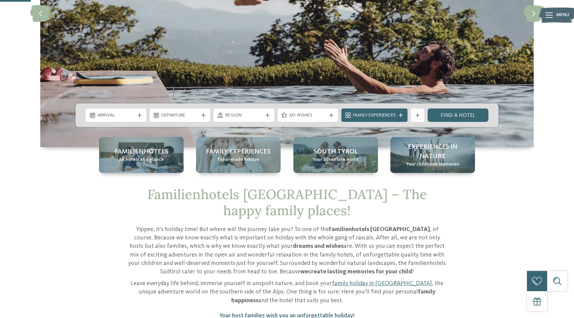
scroll to position [167, 0]
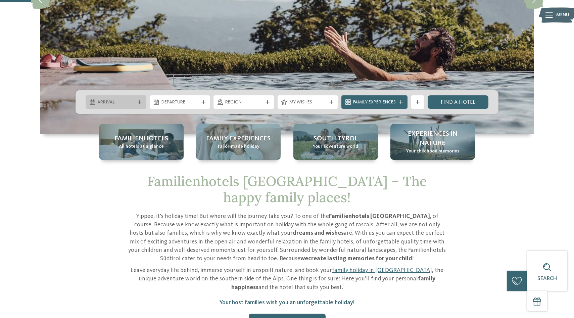
click at [140, 102] on icon at bounding box center [140, 102] width 4 height 4
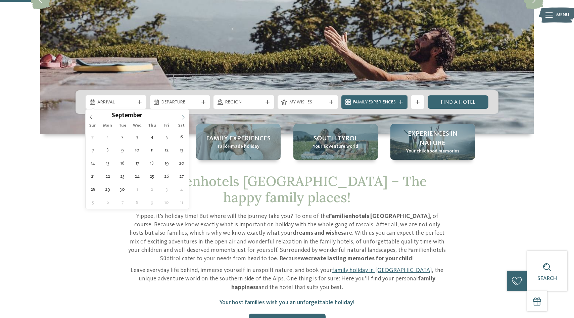
click at [183, 117] on icon at bounding box center [183, 117] width 5 height 5
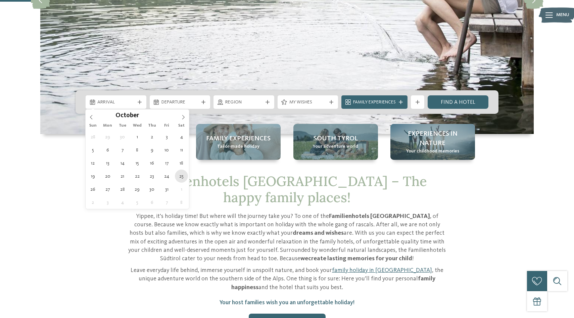
type div "[DATE]"
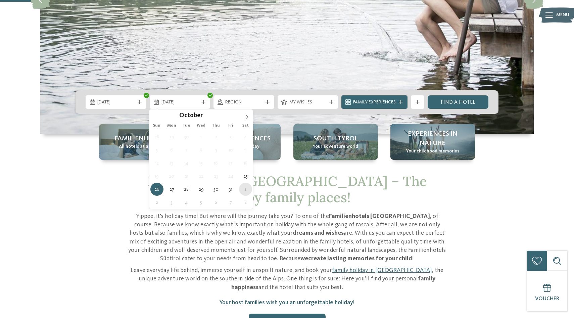
type div "[DATE]"
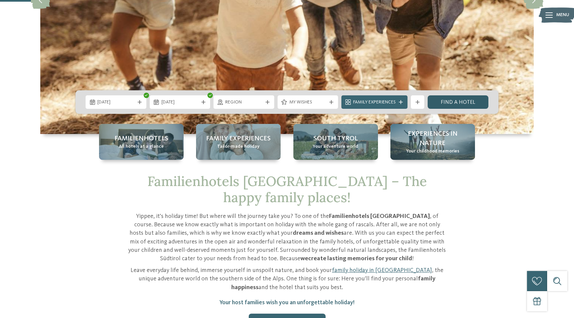
click at [468, 101] on link "Find a hotel" at bounding box center [457, 101] width 61 height 13
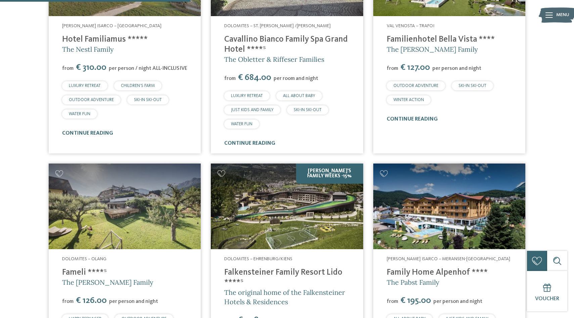
scroll to position [567, 0]
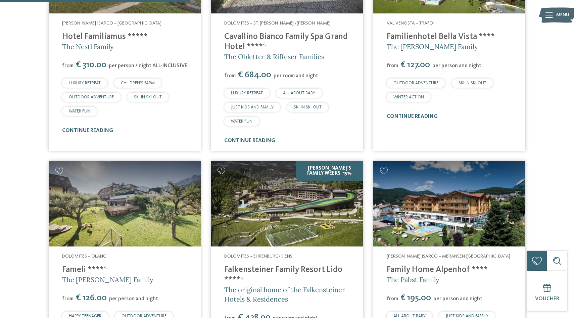
click at [322, 191] on img at bounding box center [287, 204] width 152 height 86
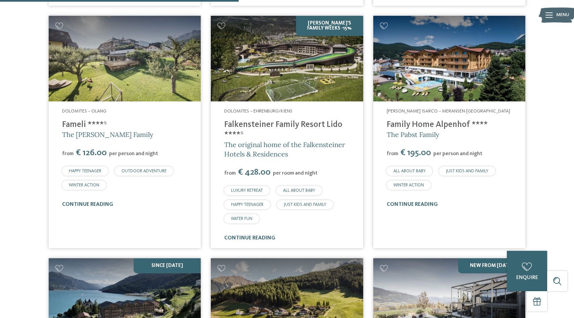
scroll to position [715, 0]
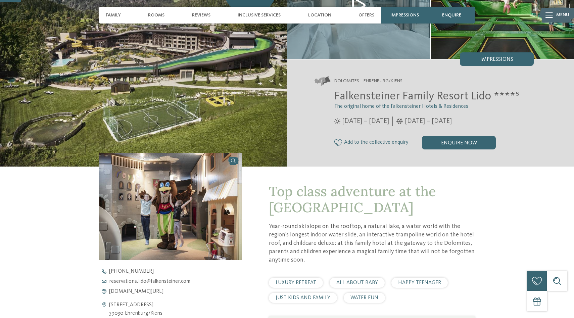
scroll to position [17, 0]
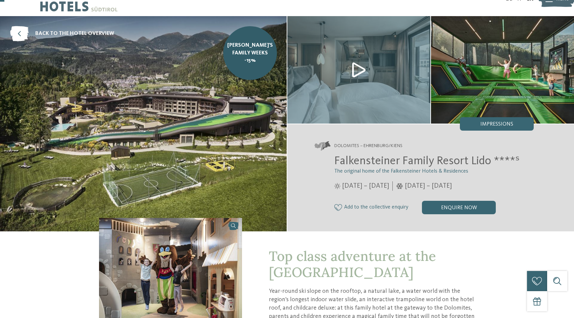
click at [359, 66] on img at bounding box center [358, 69] width 143 height 107
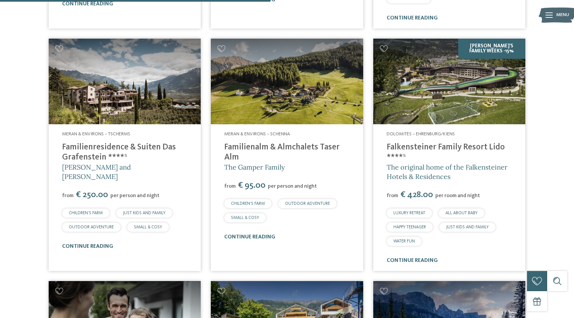
scroll to position [1101, 0]
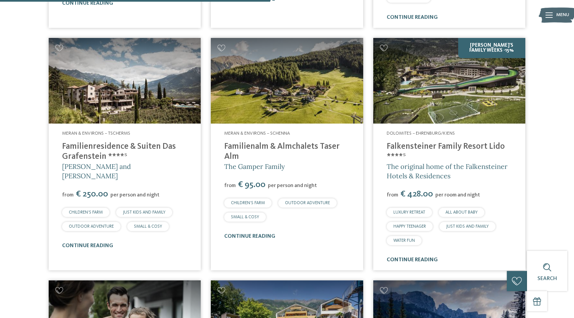
click at [412, 257] on link "continue reading" at bounding box center [411, 259] width 51 height 5
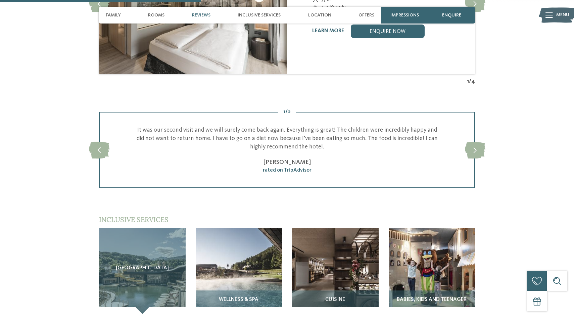
scroll to position [649, 0]
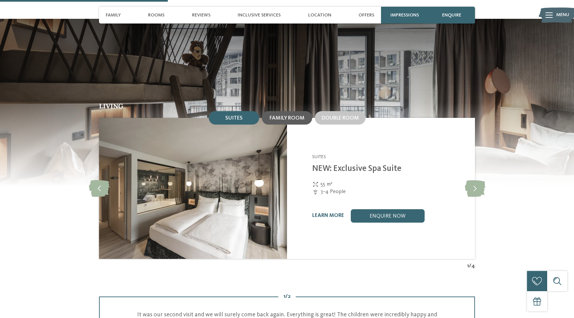
click at [295, 115] on span "Family room" at bounding box center [286, 117] width 35 height 5
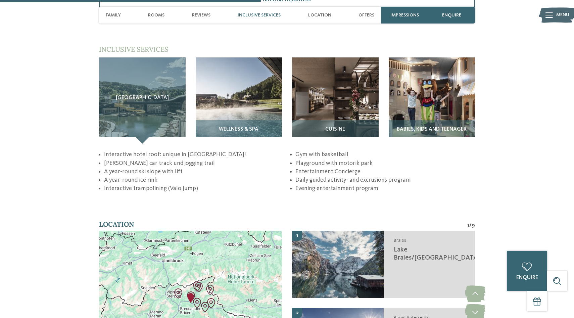
scroll to position [991, 0]
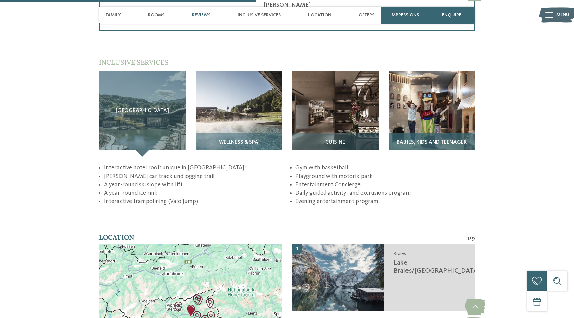
click at [425, 105] on img at bounding box center [432, 113] width 87 height 87
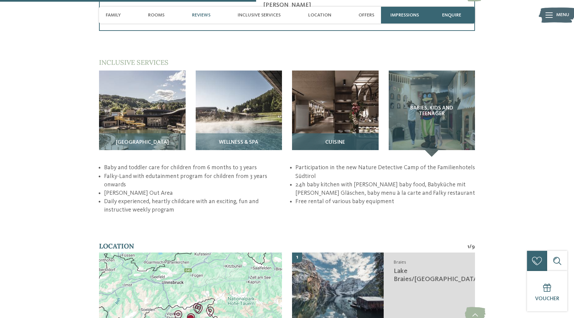
click at [335, 96] on img at bounding box center [335, 113] width 87 height 87
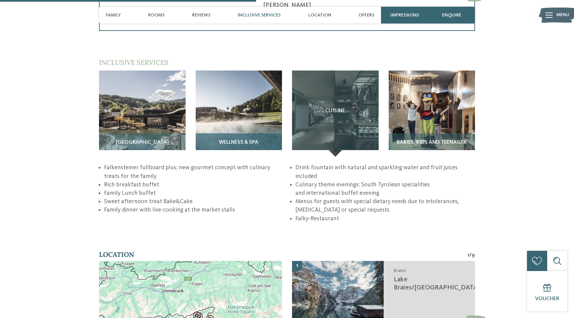
click at [258, 98] on img at bounding box center [239, 113] width 87 height 87
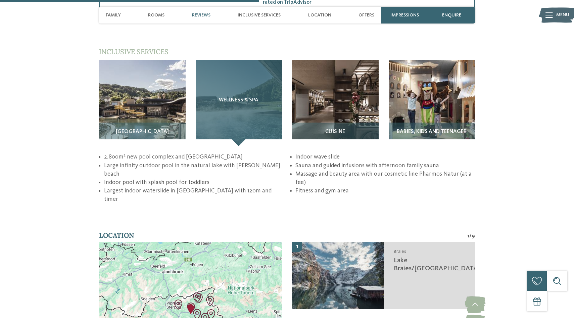
scroll to position [992, 0]
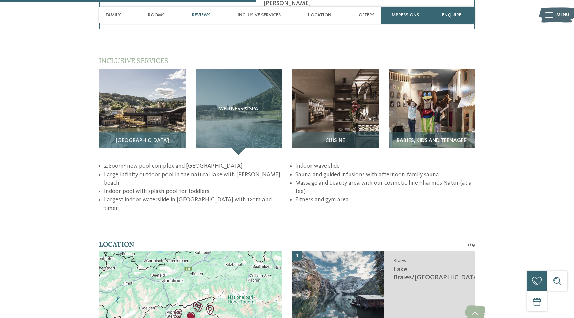
click at [139, 86] on img at bounding box center [142, 112] width 87 height 87
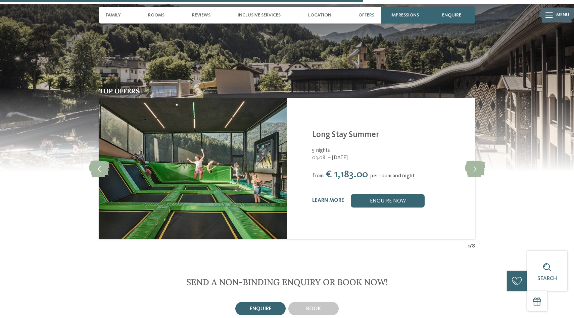
scroll to position [1405, 0]
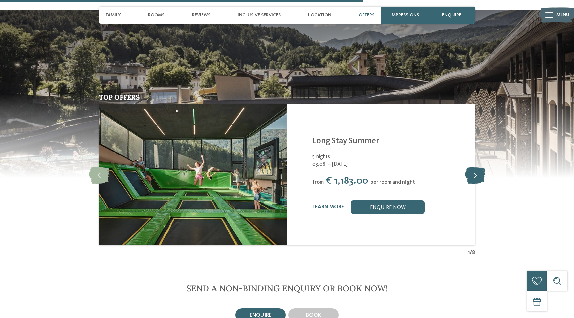
click at [477, 166] on icon at bounding box center [475, 174] width 20 height 17
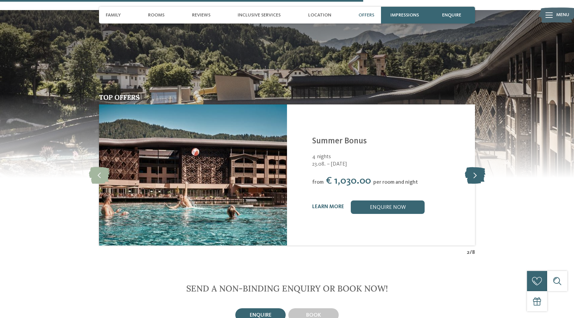
click at [477, 166] on icon at bounding box center [475, 174] width 20 height 17
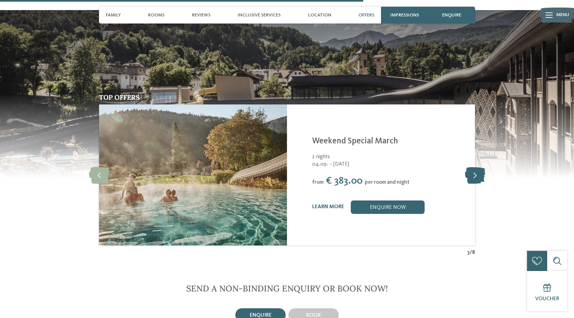
click at [477, 166] on icon at bounding box center [475, 174] width 20 height 17
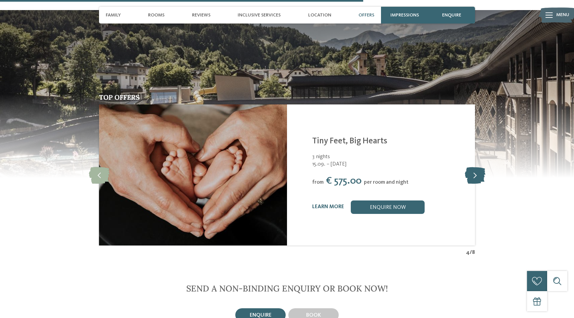
click at [477, 166] on icon at bounding box center [475, 174] width 20 height 17
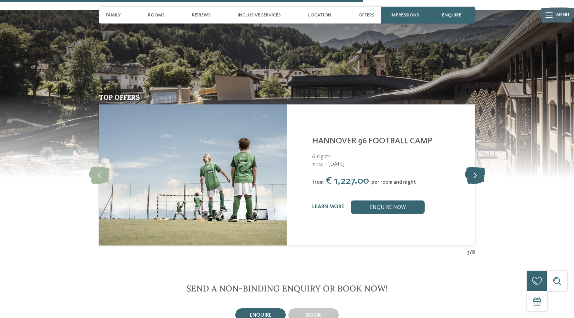
click at [477, 166] on icon at bounding box center [475, 174] width 20 height 17
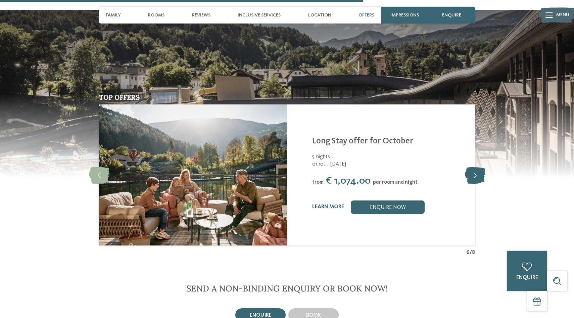
click at [476, 166] on icon at bounding box center [475, 174] width 20 height 17
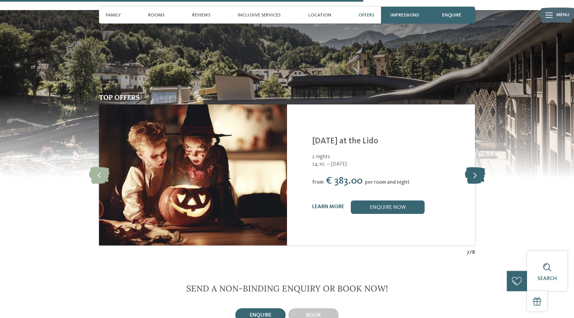
click at [476, 166] on icon at bounding box center [475, 174] width 20 height 17
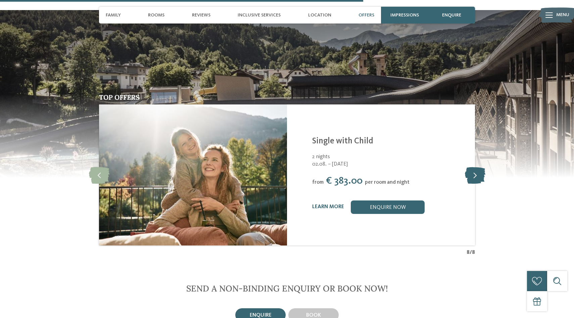
click at [476, 166] on icon at bounding box center [475, 174] width 20 height 17
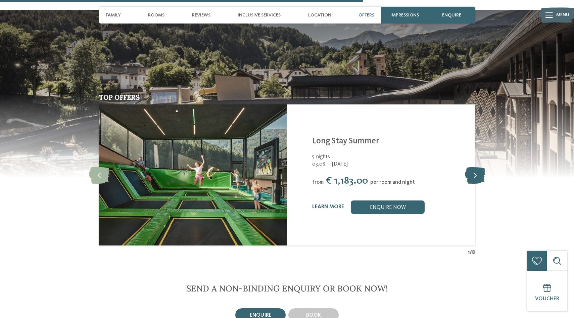
click at [475, 166] on icon at bounding box center [475, 174] width 20 height 17
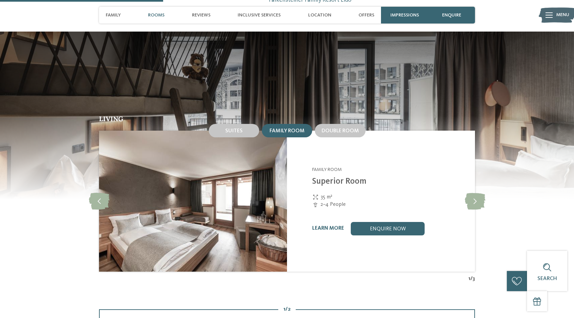
scroll to position [642, 0]
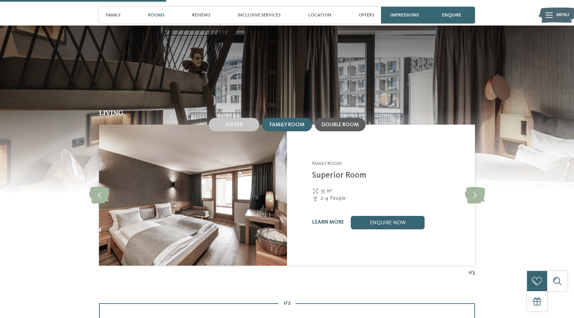
click at [344, 118] on div "Double room" at bounding box center [340, 124] width 51 height 13
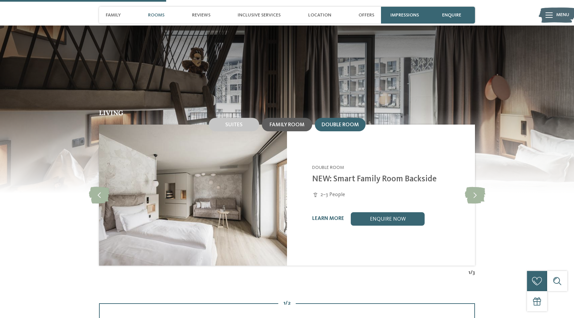
click at [306, 118] on div "Family room" at bounding box center [287, 124] width 50 height 13
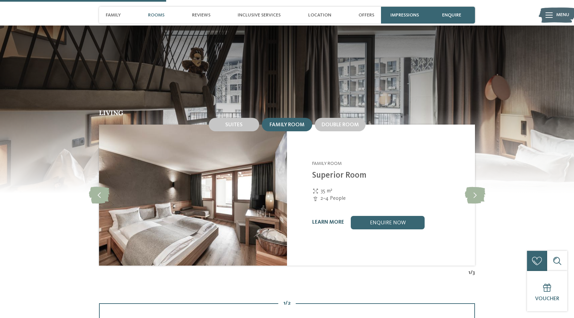
click at [332, 219] on link "learn more" at bounding box center [328, 221] width 32 height 5
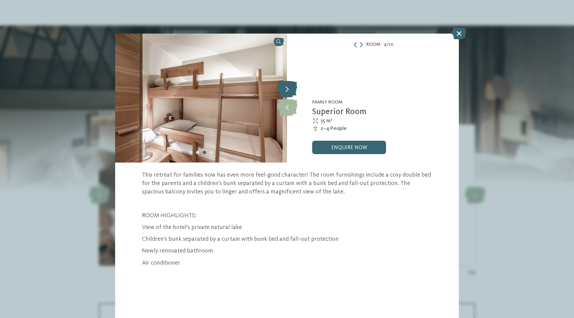
click at [287, 87] on icon at bounding box center [287, 89] width 20 height 17
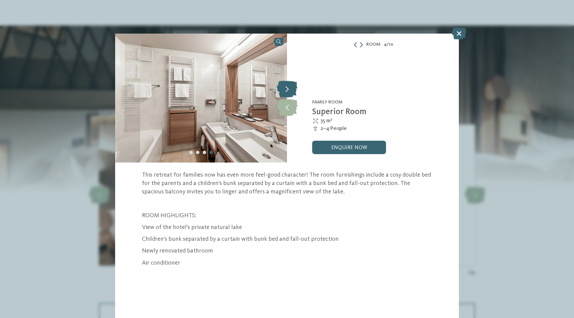
click at [287, 87] on icon at bounding box center [287, 89] width 20 height 17
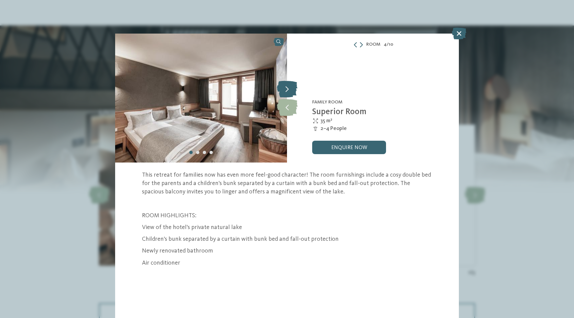
click at [287, 87] on icon at bounding box center [287, 89] width 20 height 17
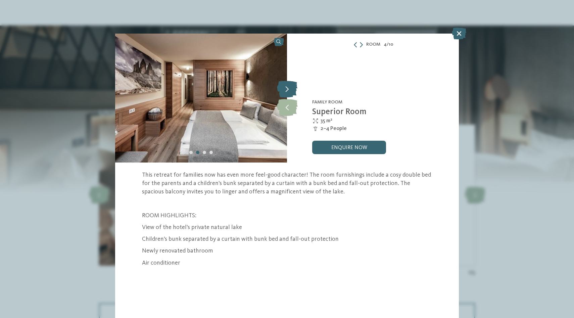
click at [287, 87] on icon at bounding box center [287, 89] width 20 height 17
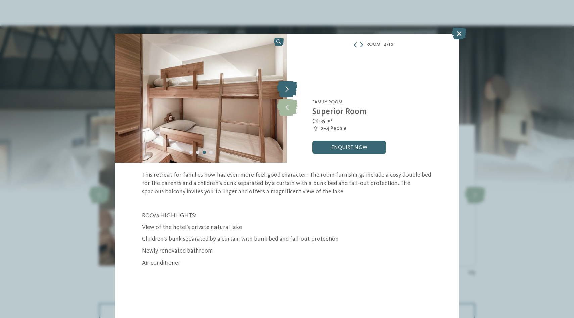
click at [287, 87] on icon at bounding box center [287, 89] width 20 height 17
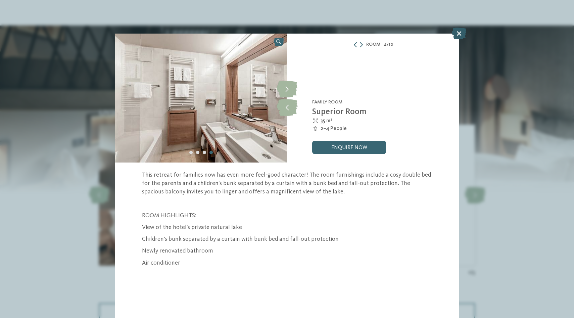
click at [461, 33] on icon at bounding box center [459, 34] width 14 height 12
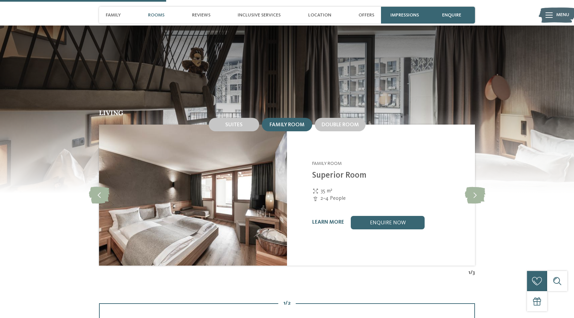
click at [158, 200] on img at bounding box center [193, 194] width 188 height 141
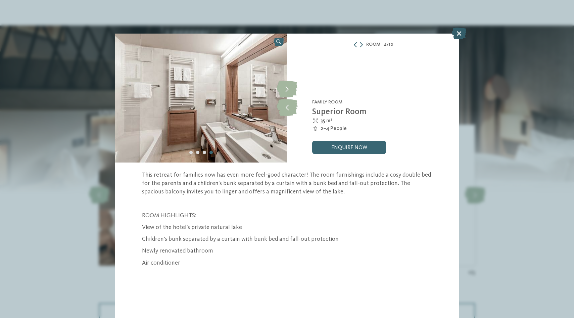
click at [459, 36] on icon at bounding box center [459, 34] width 14 height 12
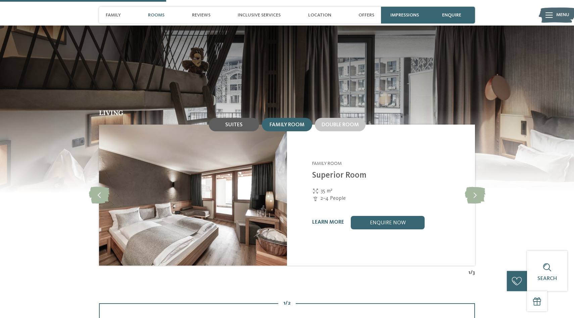
click at [228, 122] on span "Suites" at bounding box center [233, 124] width 17 height 5
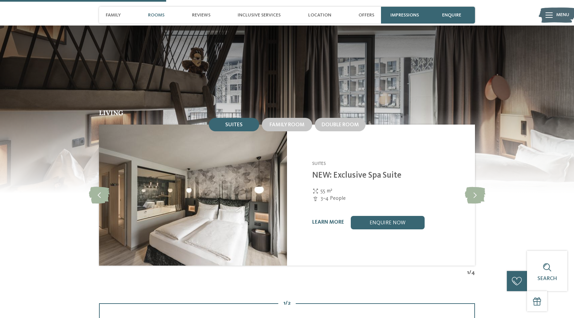
click at [230, 193] on img at bounding box center [193, 194] width 188 height 141
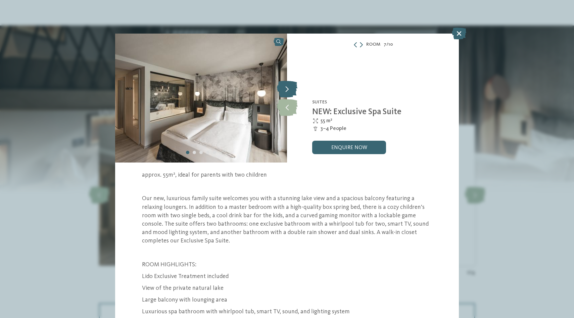
click at [291, 89] on icon at bounding box center [287, 89] width 20 height 17
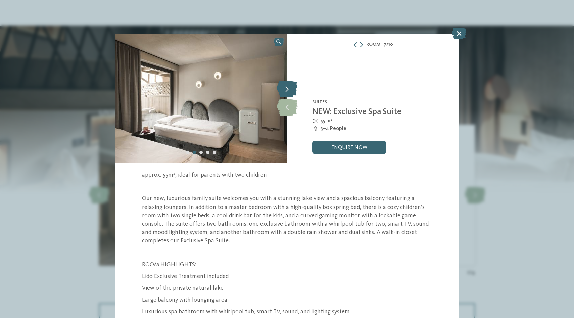
click at [291, 89] on icon at bounding box center [287, 89] width 20 height 17
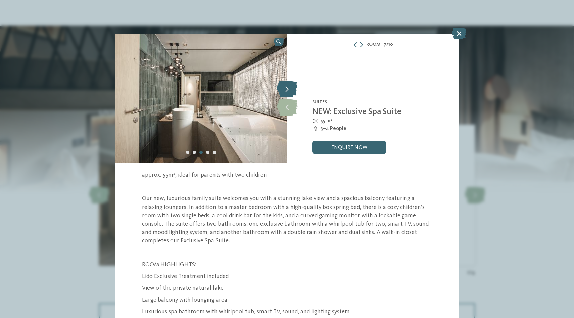
click at [291, 89] on icon at bounding box center [287, 89] width 20 height 17
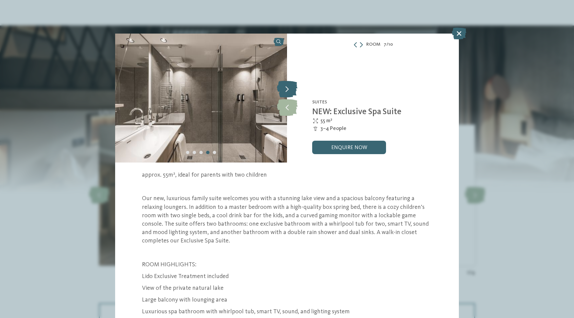
click at [291, 89] on icon at bounding box center [287, 89] width 20 height 17
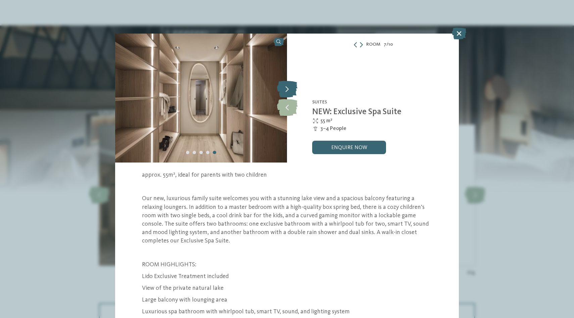
click at [291, 89] on icon at bounding box center [287, 89] width 20 height 17
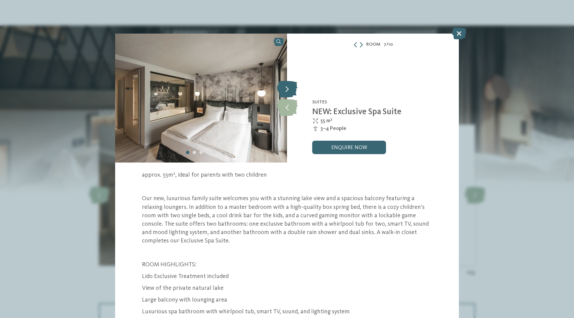
click at [291, 89] on icon at bounding box center [287, 89] width 20 height 17
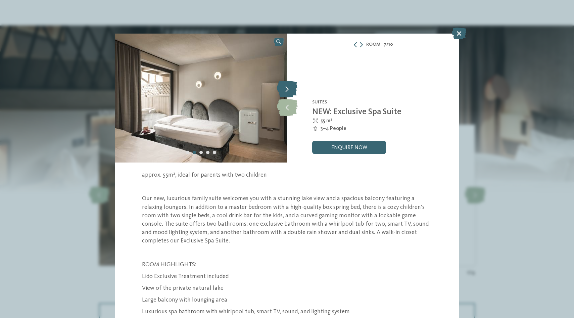
click at [291, 89] on icon at bounding box center [287, 89] width 20 height 17
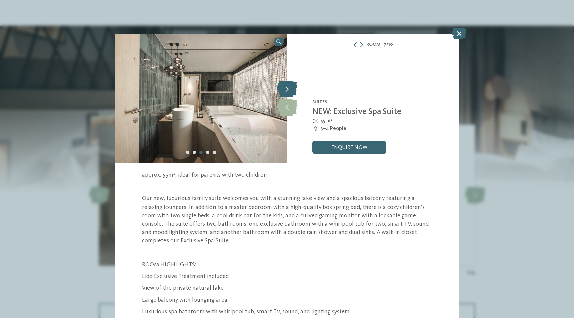
click at [291, 89] on icon at bounding box center [287, 89] width 20 height 17
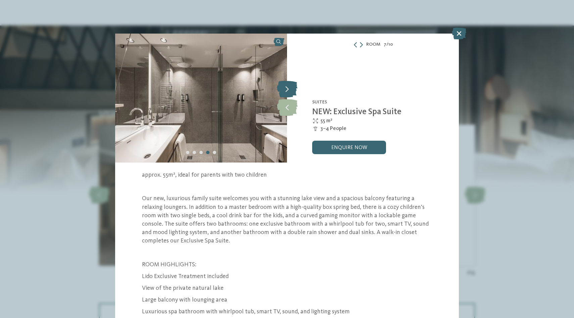
click at [291, 89] on icon at bounding box center [287, 89] width 20 height 17
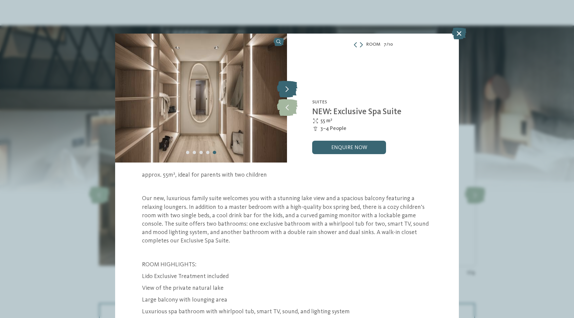
click at [291, 89] on icon at bounding box center [287, 89] width 20 height 17
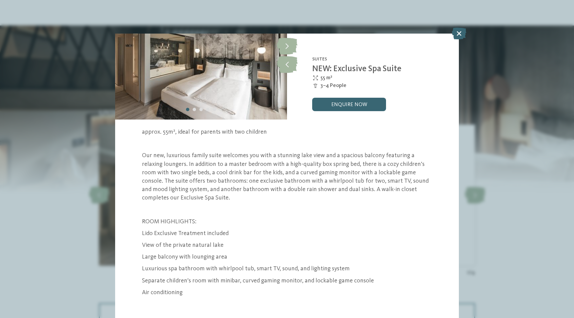
scroll to position [40, 0]
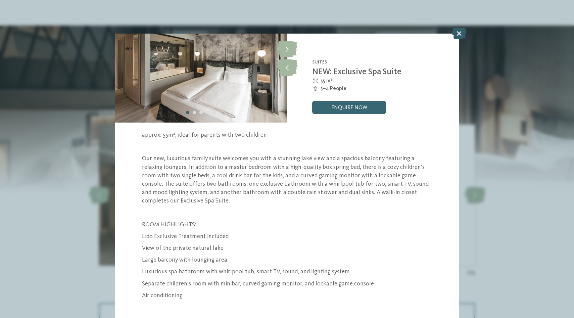
click at [461, 32] on icon at bounding box center [459, 34] width 14 height 12
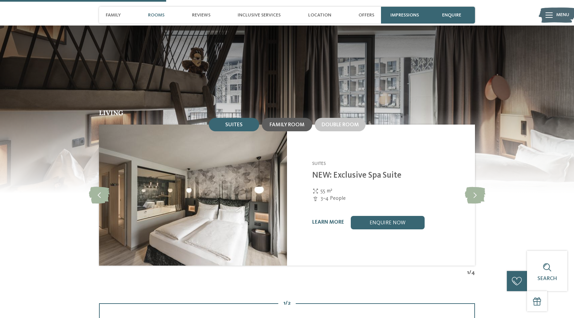
click at [291, 122] on span "Family room" at bounding box center [286, 124] width 35 height 5
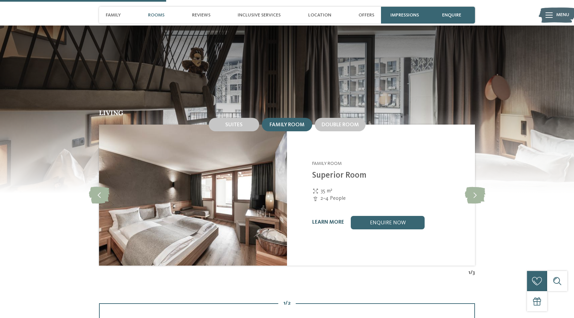
click at [328, 219] on link "learn more" at bounding box center [328, 221] width 32 height 5
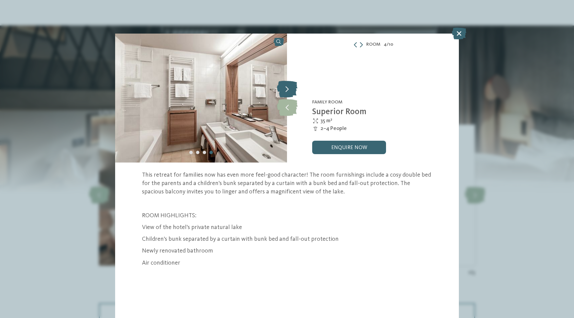
click at [289, 85] on icon at bounding box center [287, 89] width 20 height 17
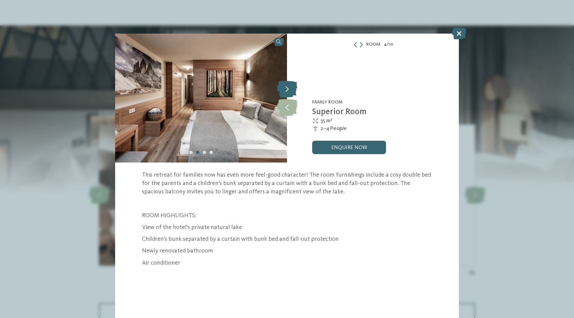
click at [289, 85] on icon at bounding box center [287, 89] width 20 height 17
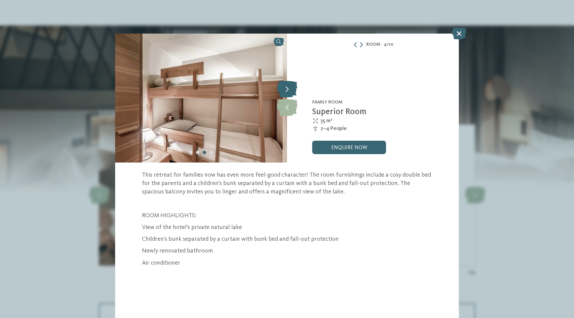
click at [289, 85] on icon at bounding box center [287, 89] width 20 height 17
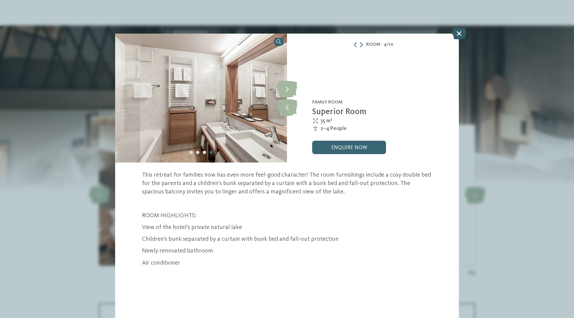
click at [463, 31] on icon at bounding box center [459, 34] width 14 height 12
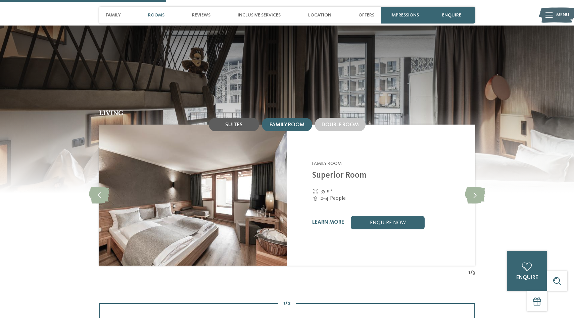
click at [228, 122] on span "Suites" at bounding box center [233, 124] width 17 height 5
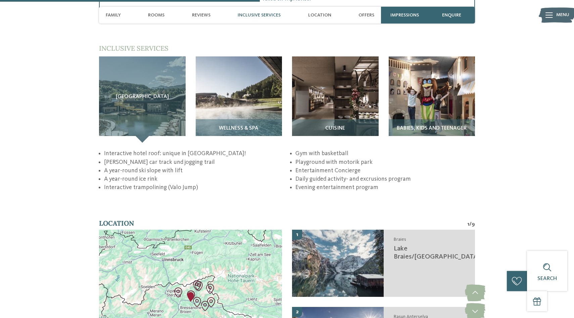
scroll to position [1007, 0]
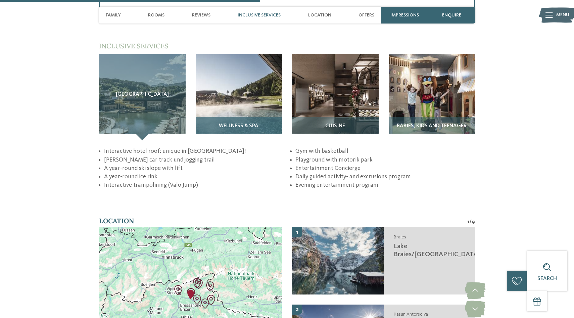
click at [240, 75] on img at bounding box center [239, 97] width 87 height 87
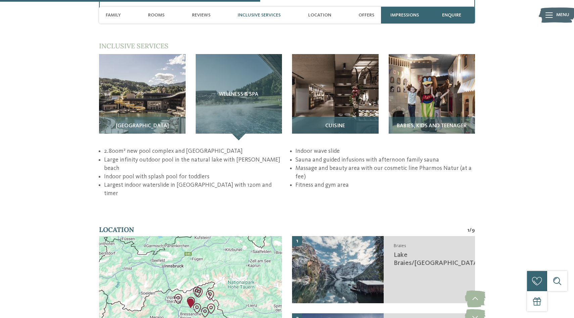
click at [339, 82] on img at bounding box center [335, 97] width 87 height 87
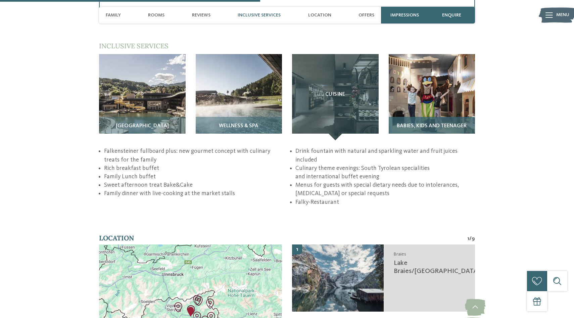
click at [407, 82] on img at bounding box center [432, 97] width 87 height 87
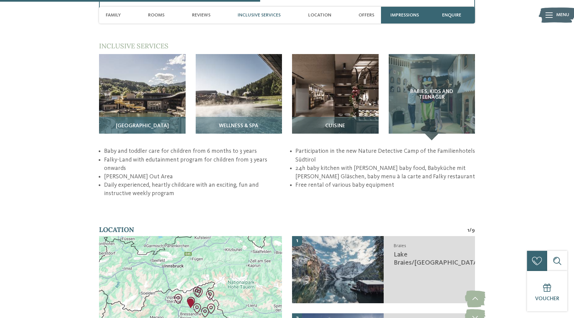
click at [163, 98] on img at bounding box center [142, 97] width 87 height 87
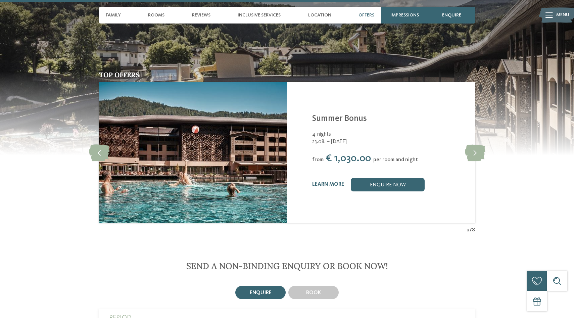
scroll to position [1469, 0]
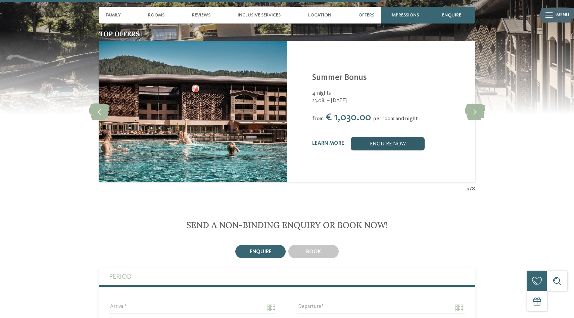
click at [363, 137] on link "enquire now" at bounding box center [388, 143] width 74 height 13
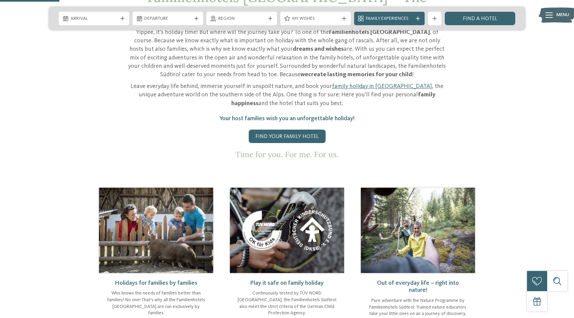
scroll to position [301, 0]
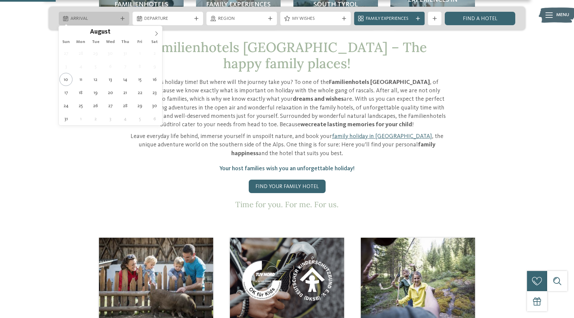
click at [122, 15] on div "Arrival" at bounding box center [94, 18] width 70 height 13
click at [157, 33] on icon at bounding box center [156, 33] width 5 height 5
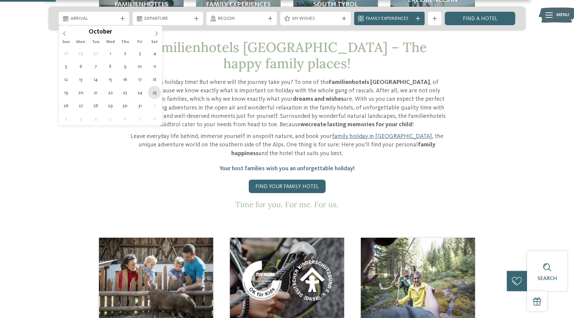
type div "[DATE]"
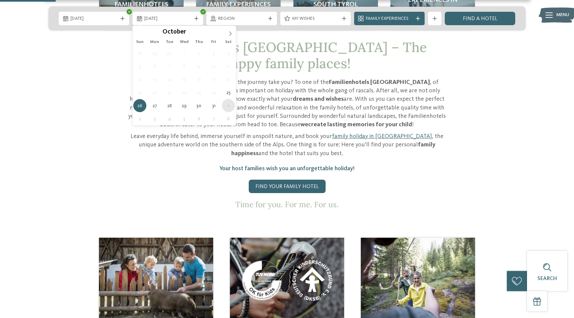
type div "[DATE]"
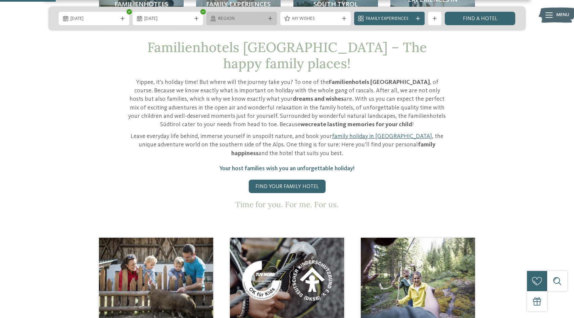
click at [249, 20] on span "Region" at bounding box center [241, 18] width 47 height 7
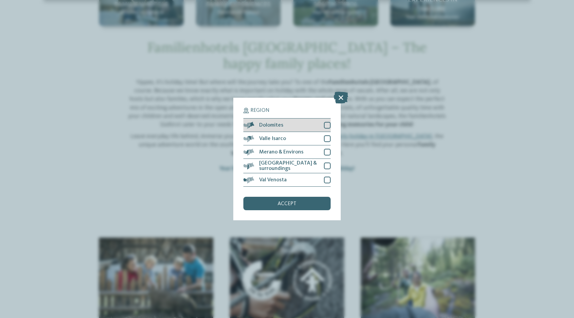
click at [327, 121] on div "Dolomites" at bounding box center [286, 124] width 87 height 13
click at [328, 138] on div at bounding box center [327, 138] width 7 height 7
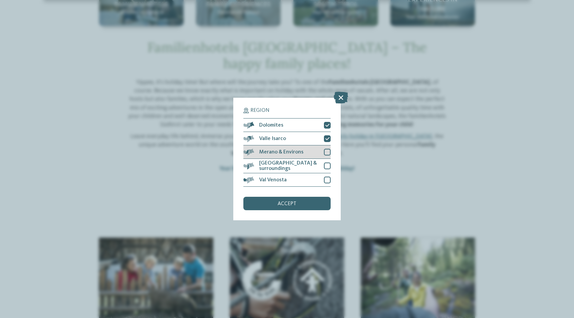
click at [328, 154] on div at bounding box center [327, 152] width 7 height 7
click at [328, 167] on div at bounding box center [327, 165] width 7 height 7
click at [328, 182] on div at bounding box center [327, 179] width 7 height 7
click at [308, 202] on div "accept" at bounding box center [286, 203] width 87 height 13
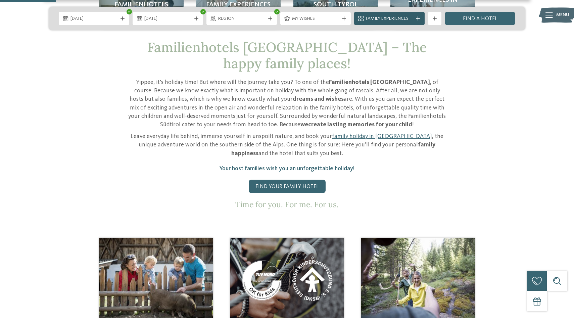
click at [392, 21] on span "Family Experiences" at bounding box center [389, 18] width 47 height 7
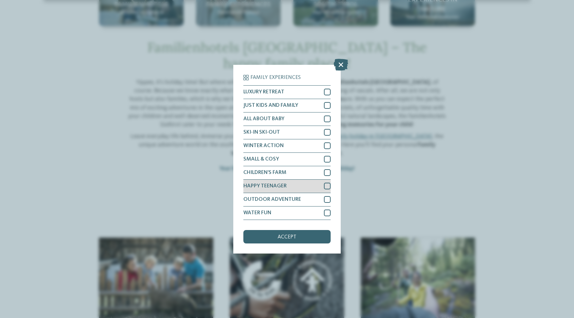
click at [326, 185] on div at bounding box center [327, 186] width 7 height 7
click at [328, 197] on div at bounding box center [327, 199] width 7 height 7
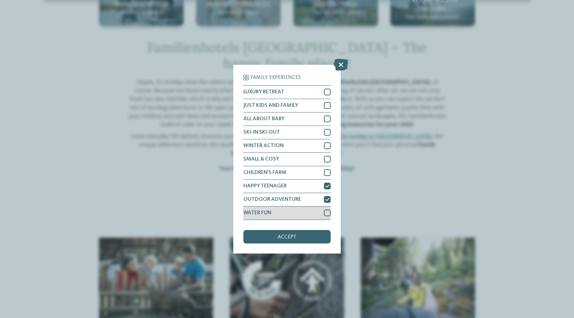
click at [327, 213] on div at bounding box center [327, 212] width 7 height 7
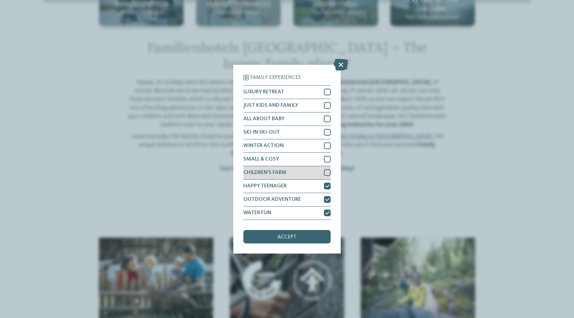
click at [329, 174] on div at bounding box center [327, 172] width 7 height 7
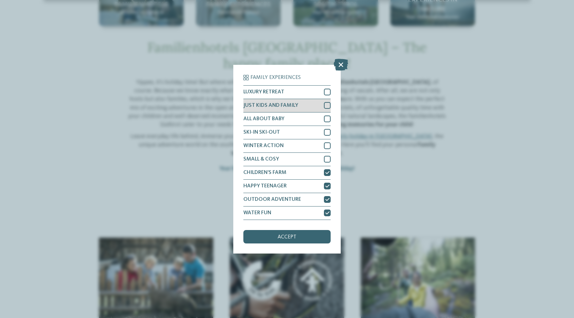
click at [324, 107] on div at bounding box center [327, 105] width 7 height 7
click at [298, 241] on div "accept" at bounding box center [286, 236] width 87 height 13
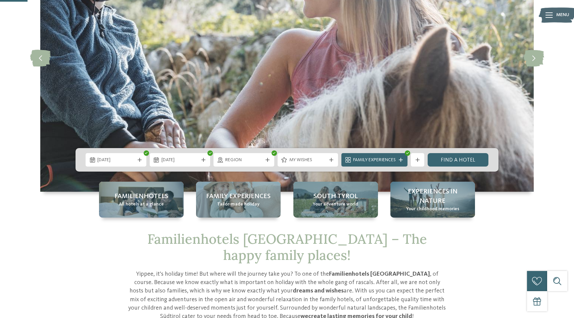
scroll to position [96, 0]
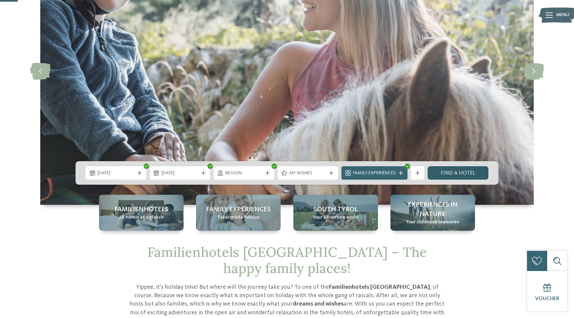
click at [451, 176] on link "Find a hotel" at bounding box center [457, 172] width 61 height 13
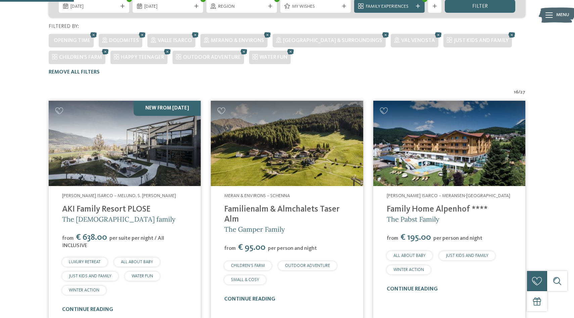
scroll to position [105, 0]
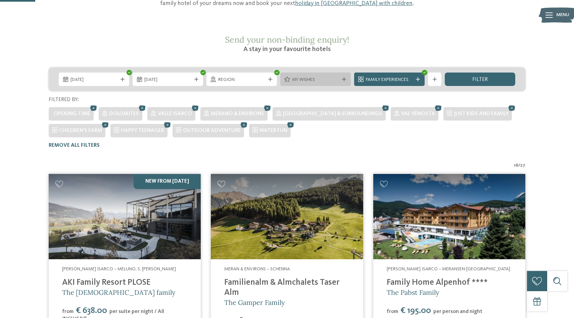
click at [331, 76] on span "My wishes" at bounding box center [315, 79] width 47 height 7
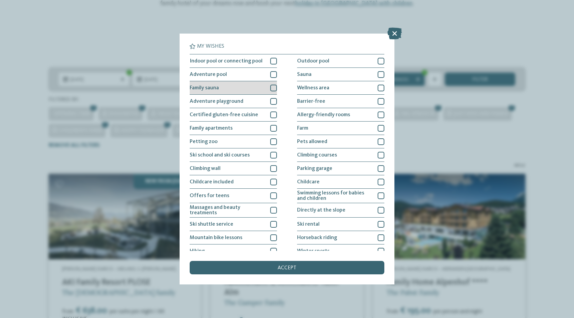
click at [274, 86] on div at bounding box center [273, 88] width 7 height 7
click at [273, 103] on div at bounding box center [273, 101] width 7 height 7
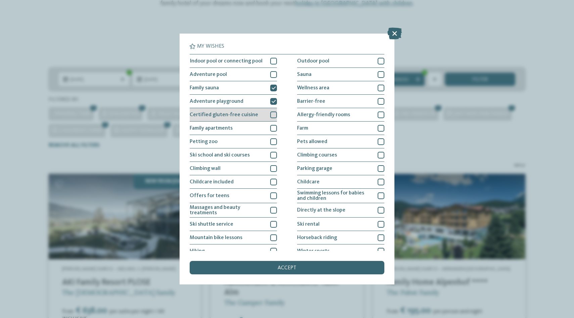
click at [274, 117] on div at bounding box center [273, 114] width 7 height 7
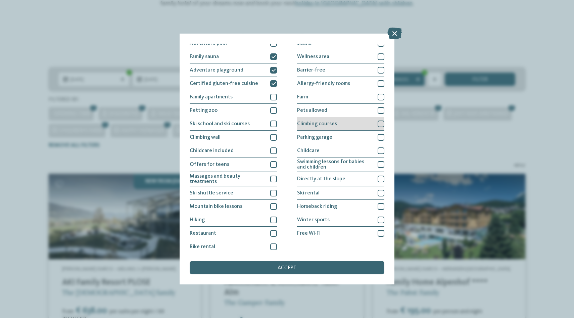
scroll to position [33, 0]
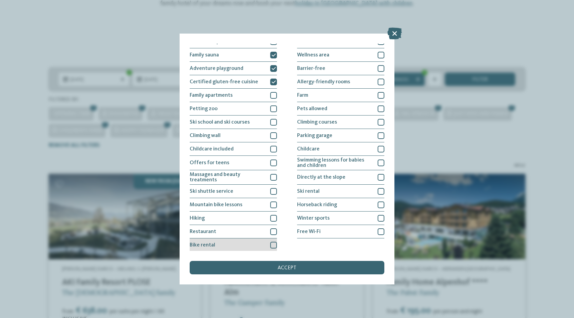
click at [273, 244] on div at bounding box center [273, 245] width 7 height 7
click at [280, 269] on span "accept" at bounding box center [286, 267] width 19 height 5
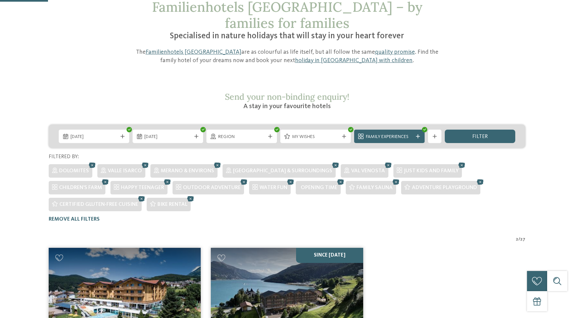
scroll to position [49, 0]
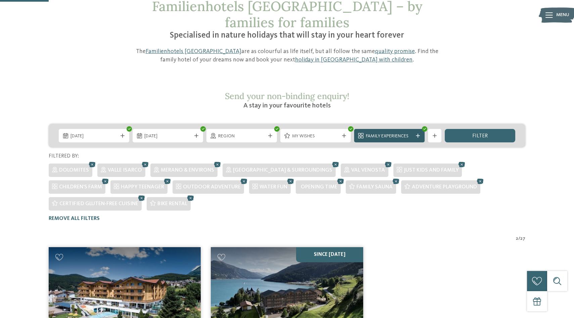
click at [404, 133] on span "Family Experiences" at bounding box center [389, 136] width 47 height 7
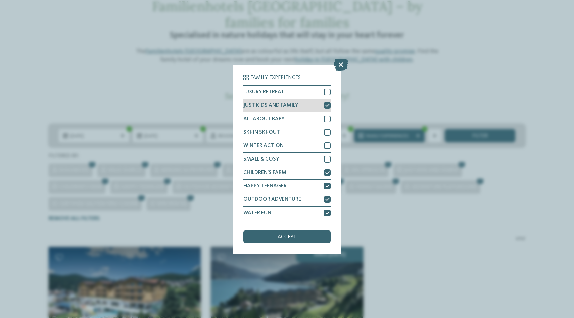
click at [328, 105] on icon at bounding box center [327, 105] width 4 height 4
click at [308, 236] on div "accept" at bounding box center [286, 236] width 87 height 13
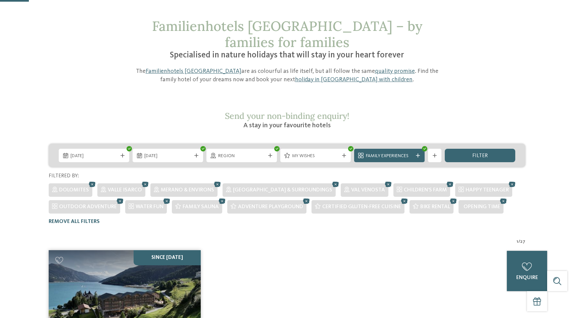
scroll to position [30, 0]
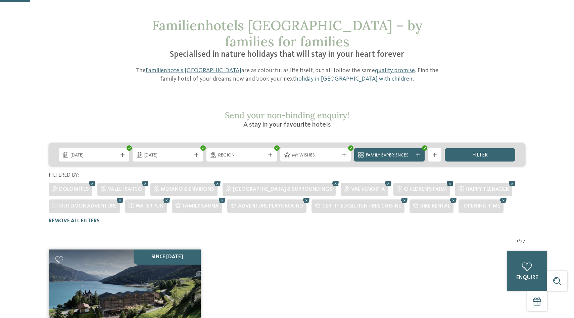
click at [445, 179] on icon at bounding box center [450, 183] width 10 height 9
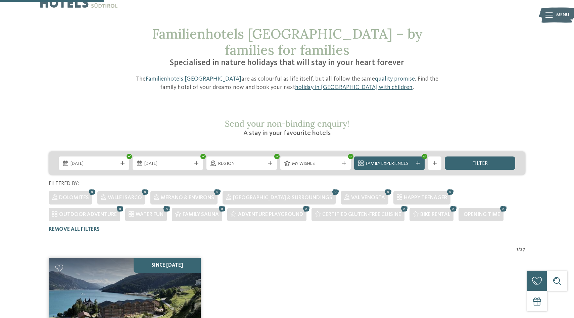
scroll to position [0, 0]
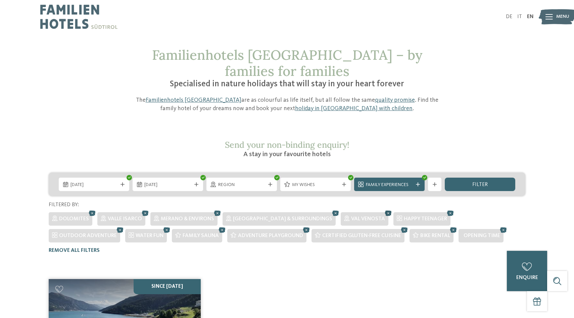
click at [383, 209] on icon at bounding box center [388, 213] width 10 height 9
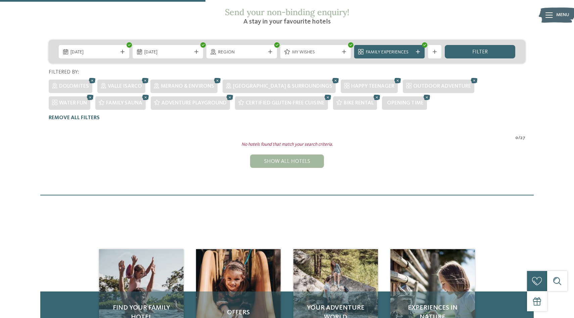
scroll to position [99, 0]
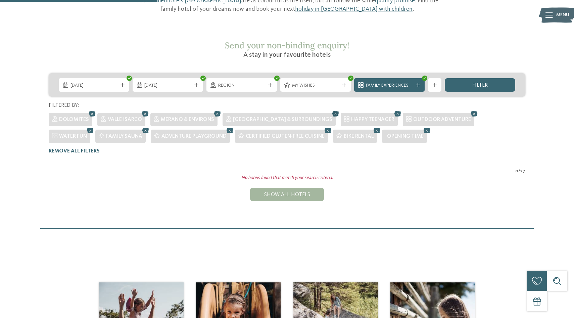
click at [330, 109] on icon at bounding box center [335, 113] width 10 height 9
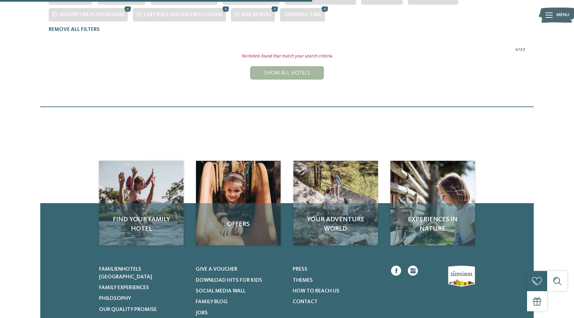
scroll to position [220, 0]
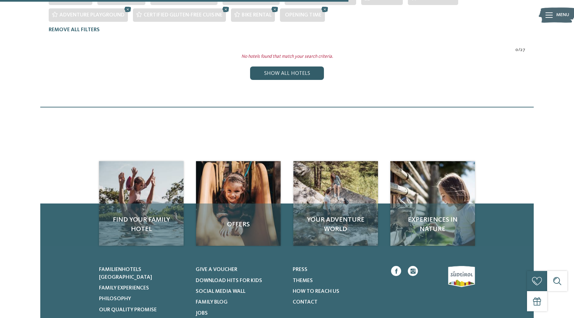
click at [303, 66] on div "Show all hotels" at bounding box center [287, 72] width 74 height 13
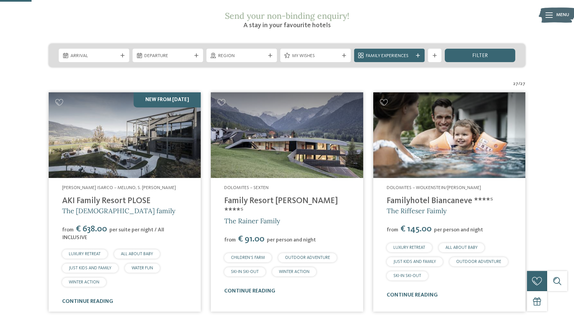
scroll to position [131, 0]
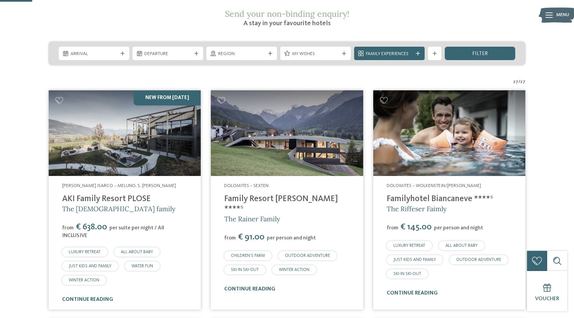
click at [135, 195] on link "AKI Family Resort PLOSE" at bounding box center [106, 199] width 89 height 8
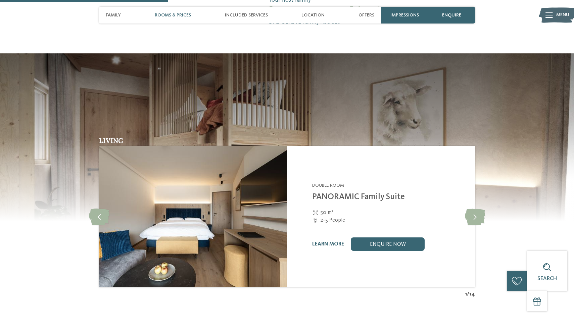
scroll to position [640, 0]
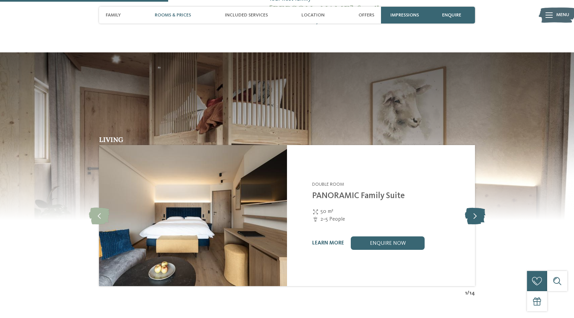
click at [475, 207] on icon at bounding box center [475, 215] width 20 height 17
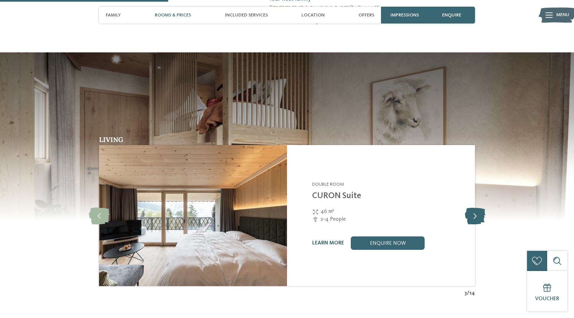
click at [475, 207] on icon at bounding box center [475, 215] width 20 height 17
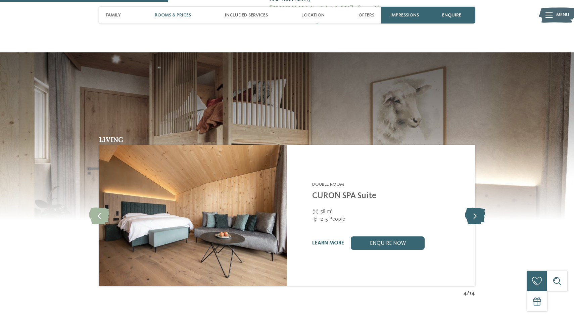
click at [475, 207] on icon at bounding box center [475, 215] width 20 height 17
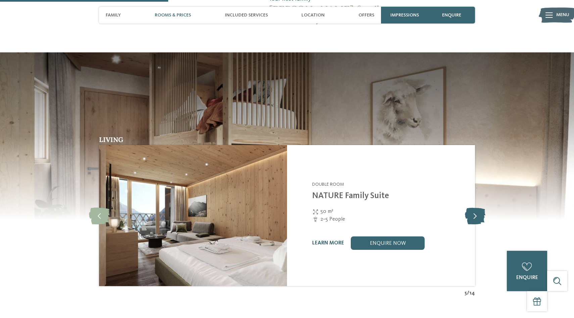
click at [480, 209] on icon at bounding box center [475, 215] width 20 height 17
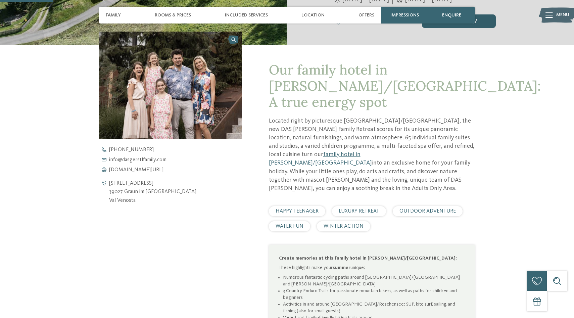
scroll to position [205, 0]
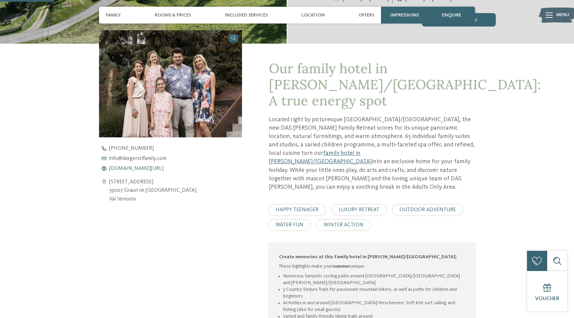
click at [159, 169] on span "www.dasgerstlfamily.com/en" at bounding box center [136, 168] width 54 height 5
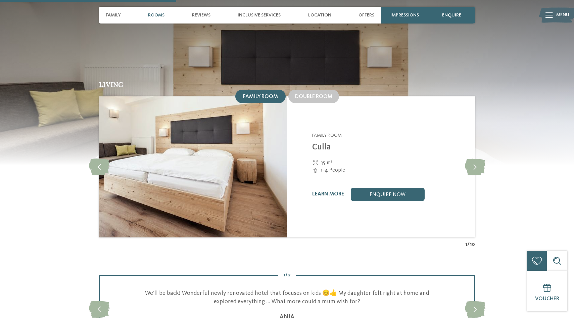
scroll to position [609, 0]
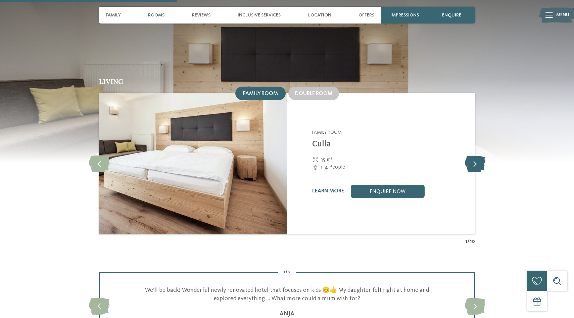
click at [469, 161] on icon at bounding box center [475, 163] width 20 height 17
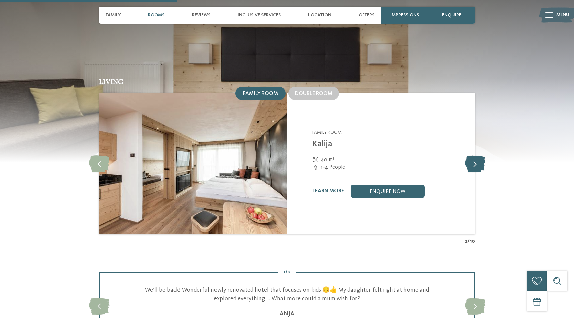
click at [469, 161] on icon at bounding box center [475, 163] width 20 height 17
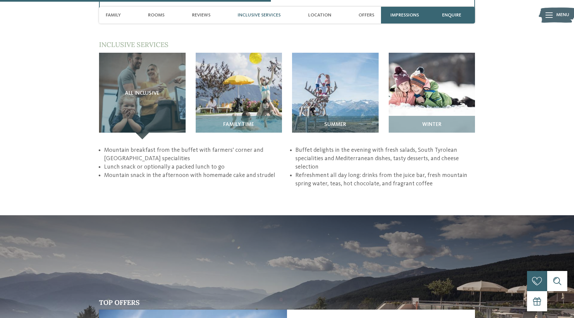
scroll to position [937, 0]
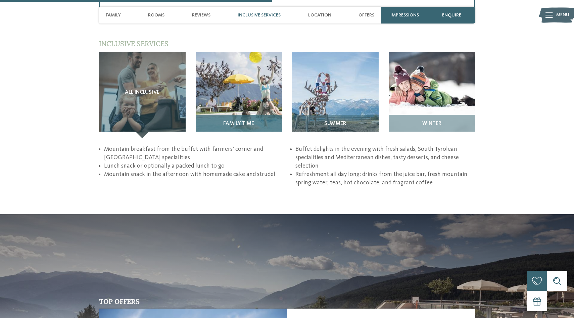
click at [262, 86] on img at bounding box center [239, 95] width 87 height 87
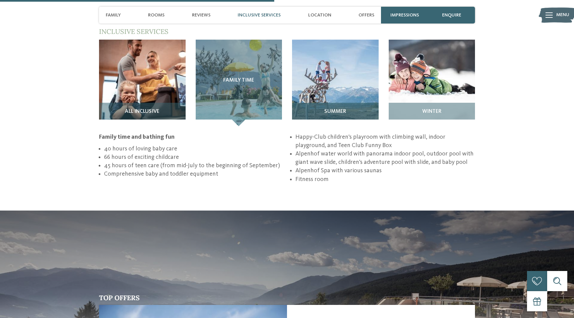
scroll to position [951, 0]
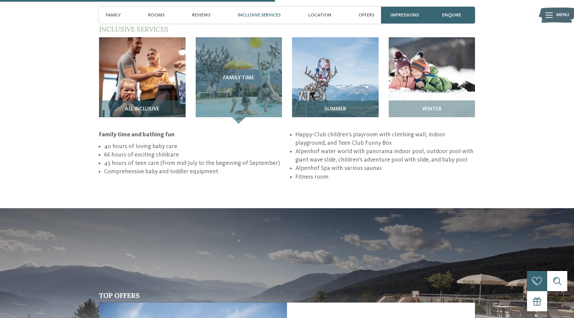
click at [336, 86] on img at bounding box center [335, 80] width 87 height 87
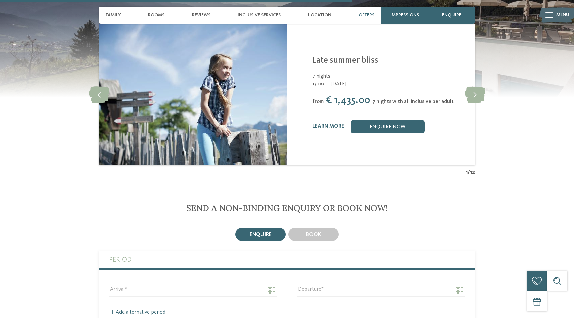
scroll to position [1240, 0]
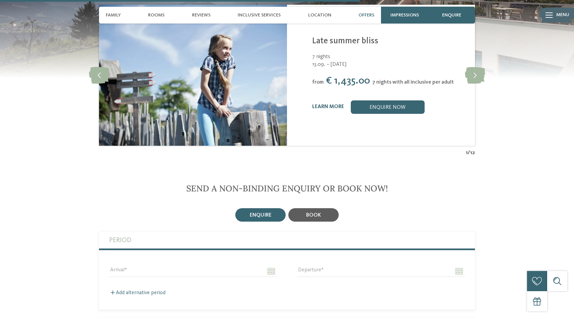
click at [324, 208] on div "book" at bounding box center [313, 214] width 50 height 13
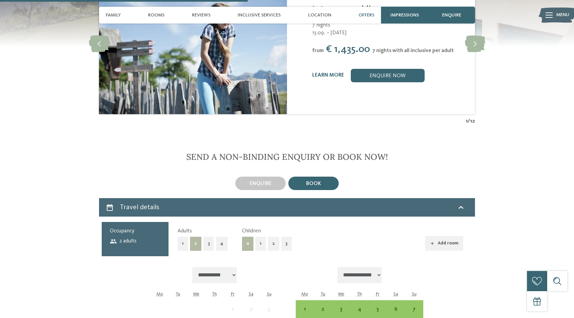
scroll to position [1370, 0]
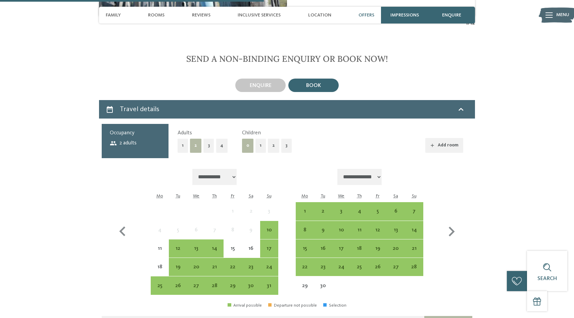
click at [271, 141] on button "2" at bounding box center [273, 146] width 11 height 14
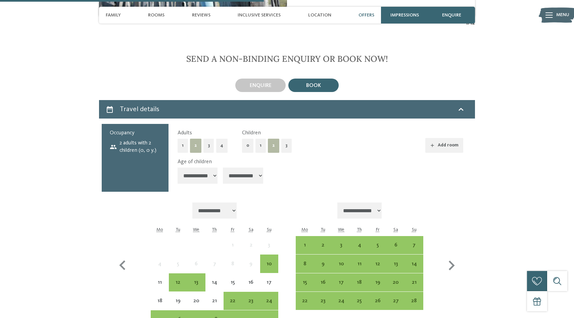
click at [213, 167] on select "**********" at bounding box center [197, 175] width 40 height 16
select select "**"
click at [177, 167] on select "**********" at bounding box center [197, 175] width 40 height 16
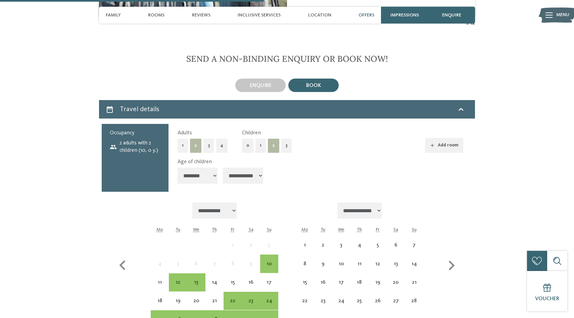
click at [245, 168] on select "**********" at bounding box center [243, 175] width 40 height 16
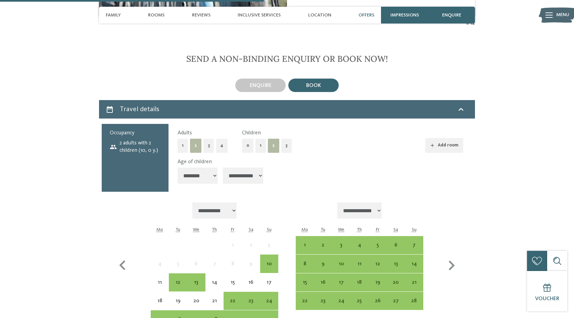
select select "**"
click at [225, 167] on select "**********" at bounding box center [243, 175] width 40 height 16
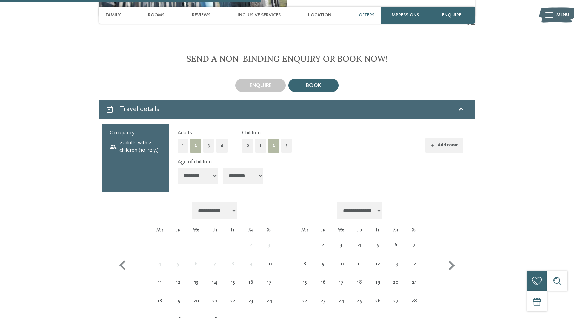
scroll to position [1375, 0]
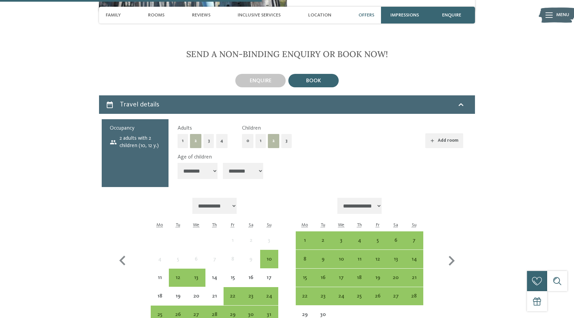
click at [362, 198] on select "**********" at bounding box center [359, 206] width 44 height 16
select select "**********"
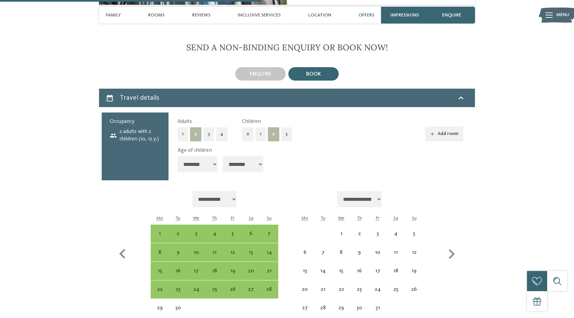
select select "**********"
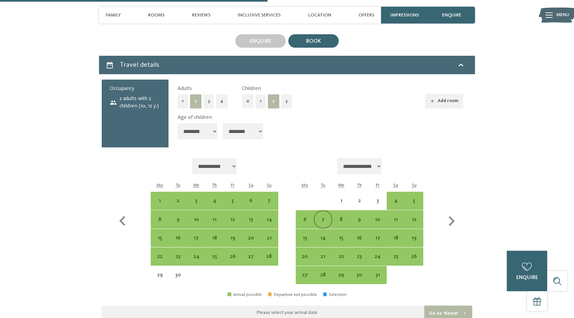
scroll to position [1416, 0]
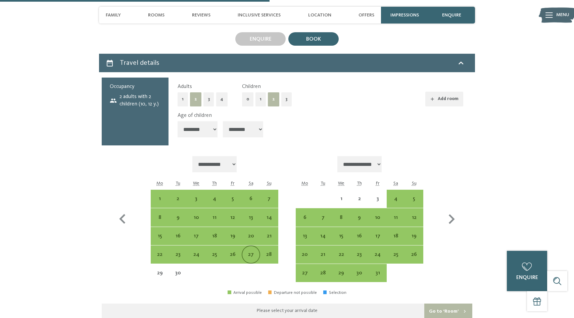
click at [250, 252] on div "27" at bounding box center [250, 260] width 17 height 17
select select "**********"
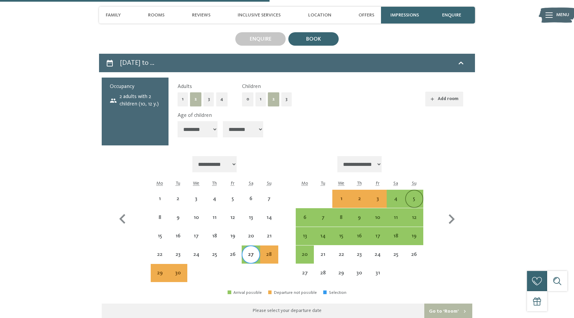
click at [416, 196] on div "5" at bounding box center [414, 204] width 17 height 17
select select "**********"
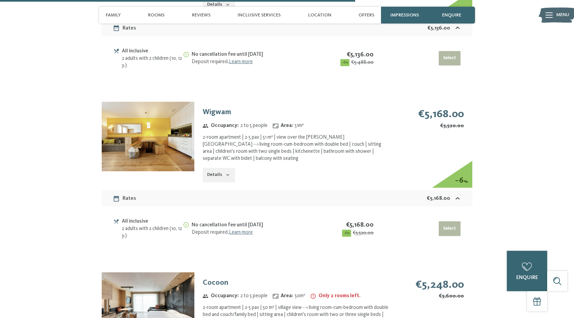
scroll to position [2032, 0]
click at [227, 172] on icon "button" at bounding box center [227, 174] width 5 height 5
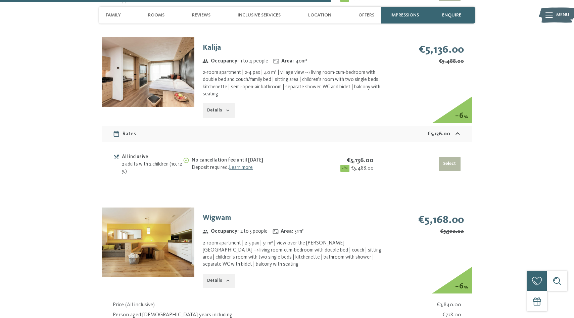
scroll to position [1930, 0]
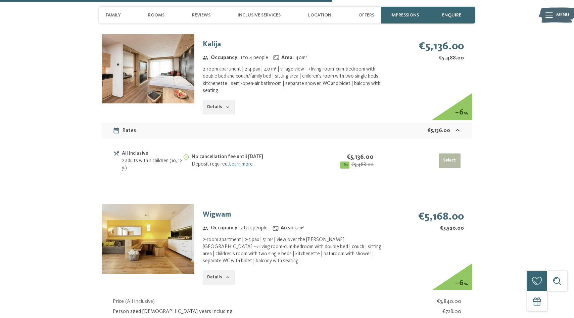
click at [171, 208] on img at bounding box center [148, 238] width 93 height 69
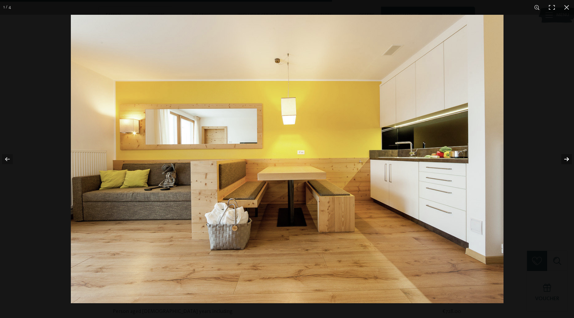
click at [565, 161] on button "button" at bounding box center [561, 159] width 23 height 34
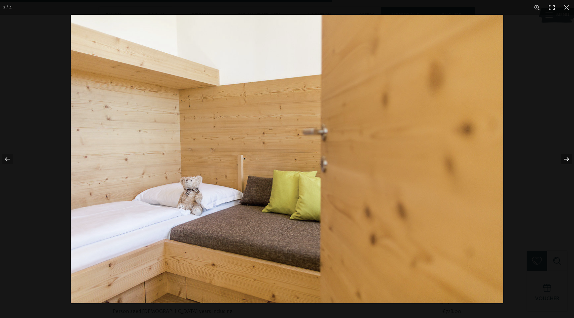
click at [565, 161] on button "button" at bounding box center [561, 159] width 23 height 34
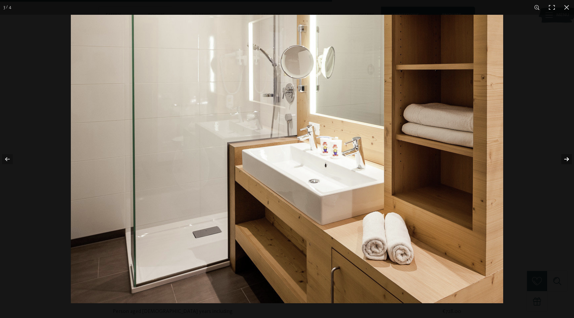
click at [565, 161] on button "button" at bounding box center [561, 159] width 23 height 34
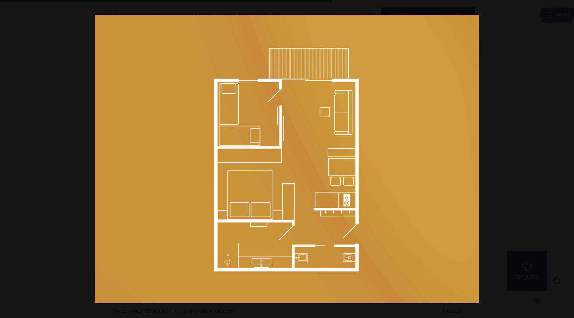
click at [565, 161] on button "button" at bounding box center [561, 159] width 23 height 34
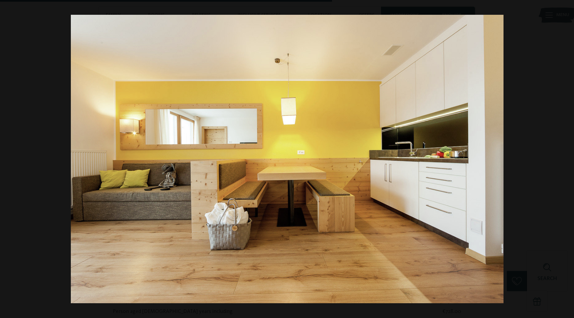
click at [565, 161] on button "button" at bounding box center [561, 159] width 23 height 34
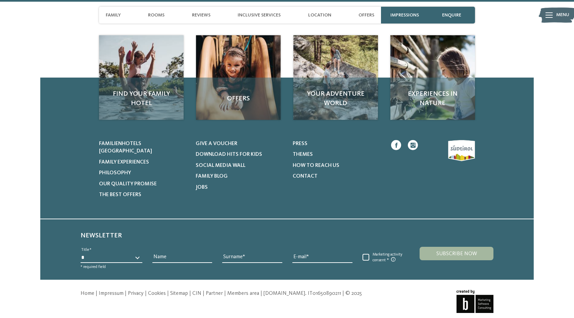
scroll to position [3335, 0]
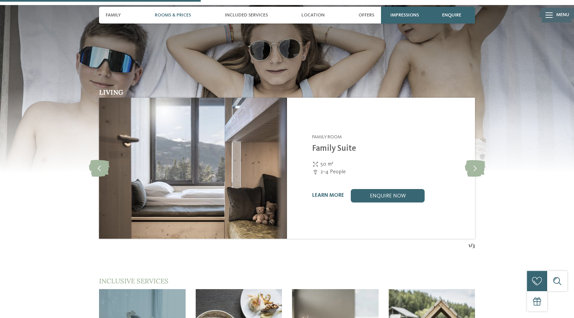
scroll to position [686, 0]
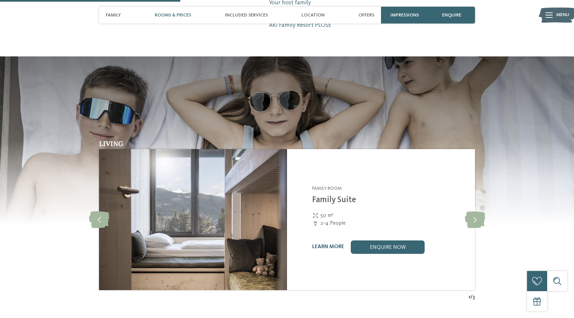
click at [166, 15] on span "Rooms & Prices" at bounding box center [173, 15] width 36 height 6
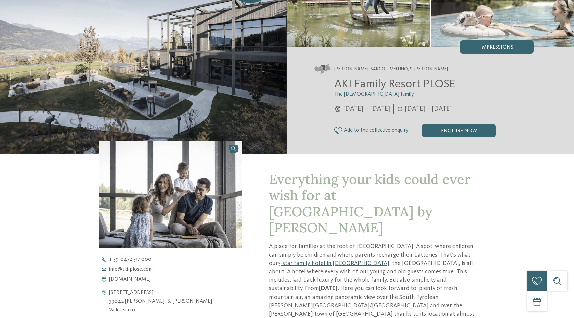
scroll to position [0, 0]
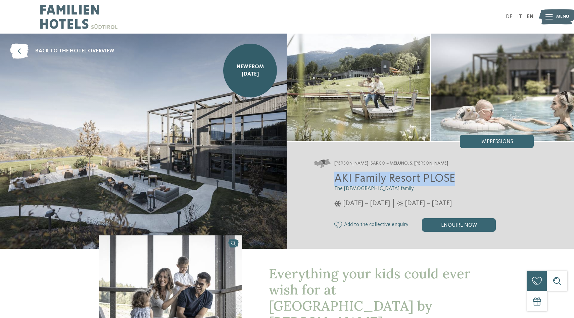
drag, startPoint x: 336, startPoint y: 181, endPoint x: 465, endPoint y: 182, distance: 128.5
click at [465, 182] on h2 "AKI Family Resort PLOSE" at bounding box center [433, 178] width 199 height 14
click at [67, 18] on img at bounding box center [78, 17] width 77 height 34
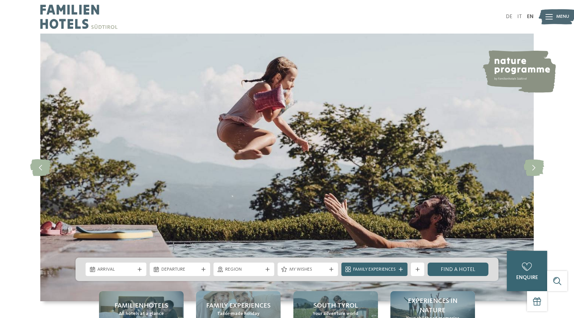
click at [546, 17] on icon at bounding box center [548, 16] width 7 height 5
